Goal: Contribute content: Add original content to the website for others to see

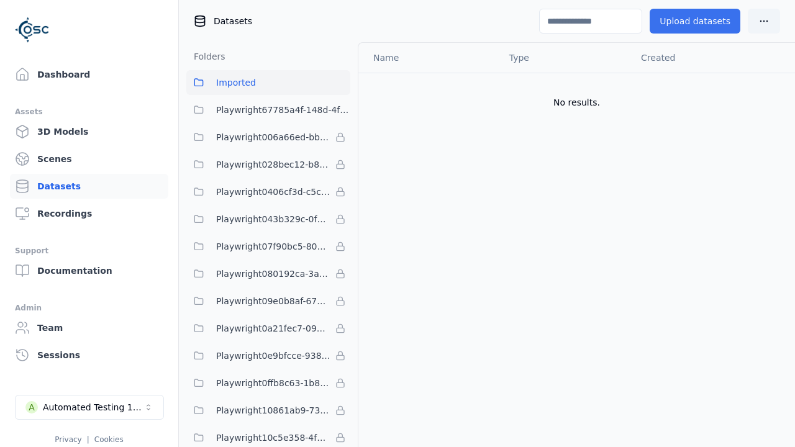
click at [698, 21] on button "Upload datasets" at bounding box center [695, 21] width 91 height 25
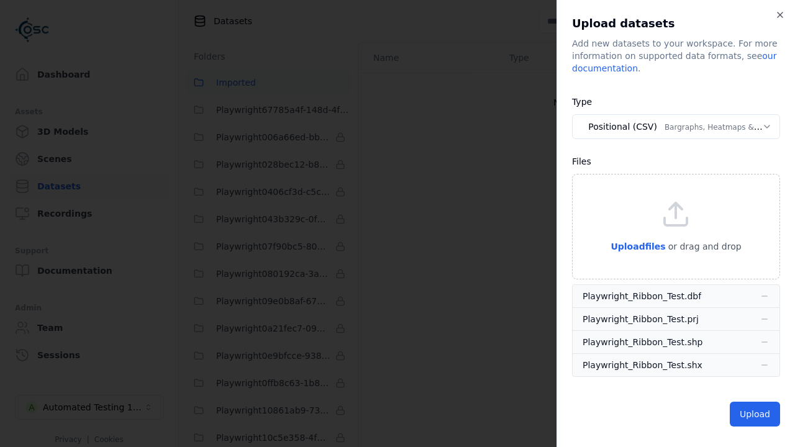
click at [676, 127] on button "Positional (CSV) Bargraphs, Heatmaps & Pins" at bounding box center [676, 126] width 208 height 25
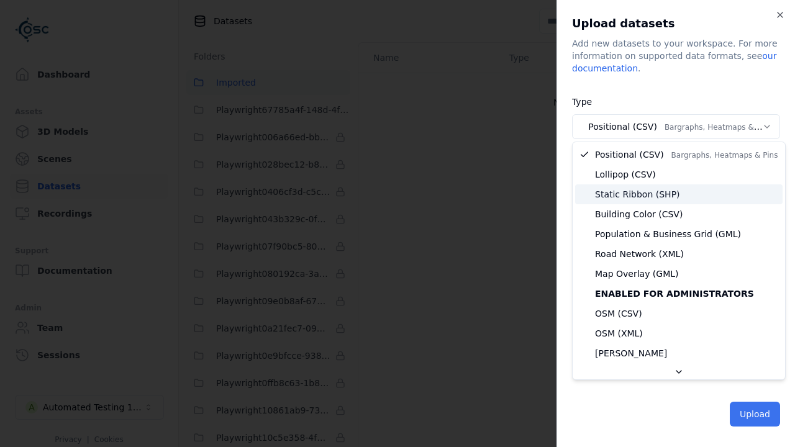
select select "*****"
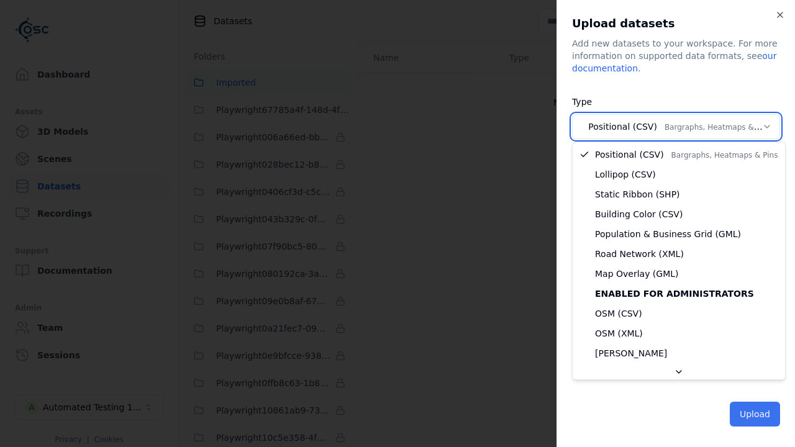
click at [756, 413] on button "Upload" at bounding box center [755, 414] width 50 height 25
